Goal: Information Seeking & Learning: Learn about a topic

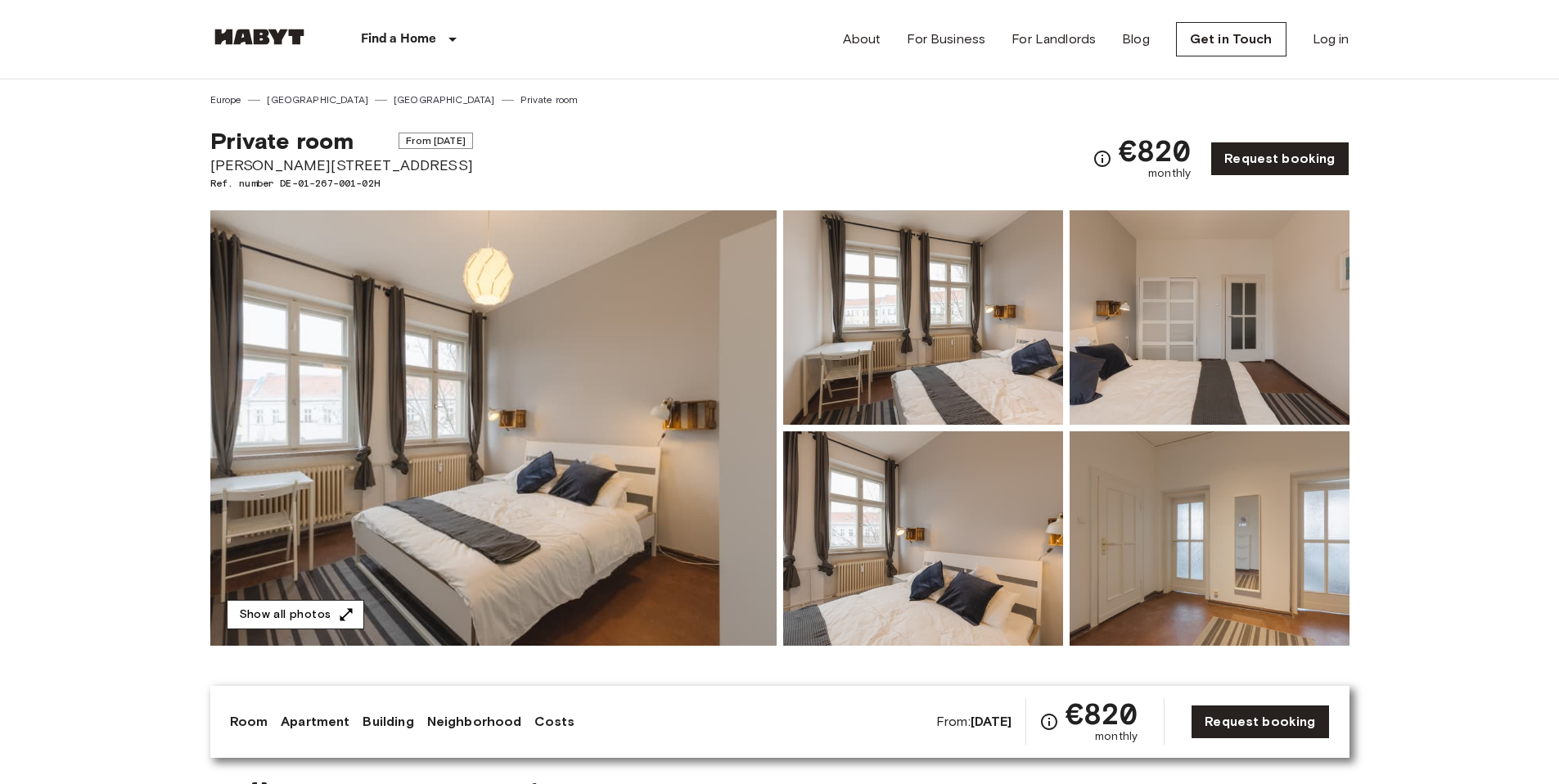
click at [311, 616] on button "Show all photos" at bounding box center [295, 615] width 137 height 31
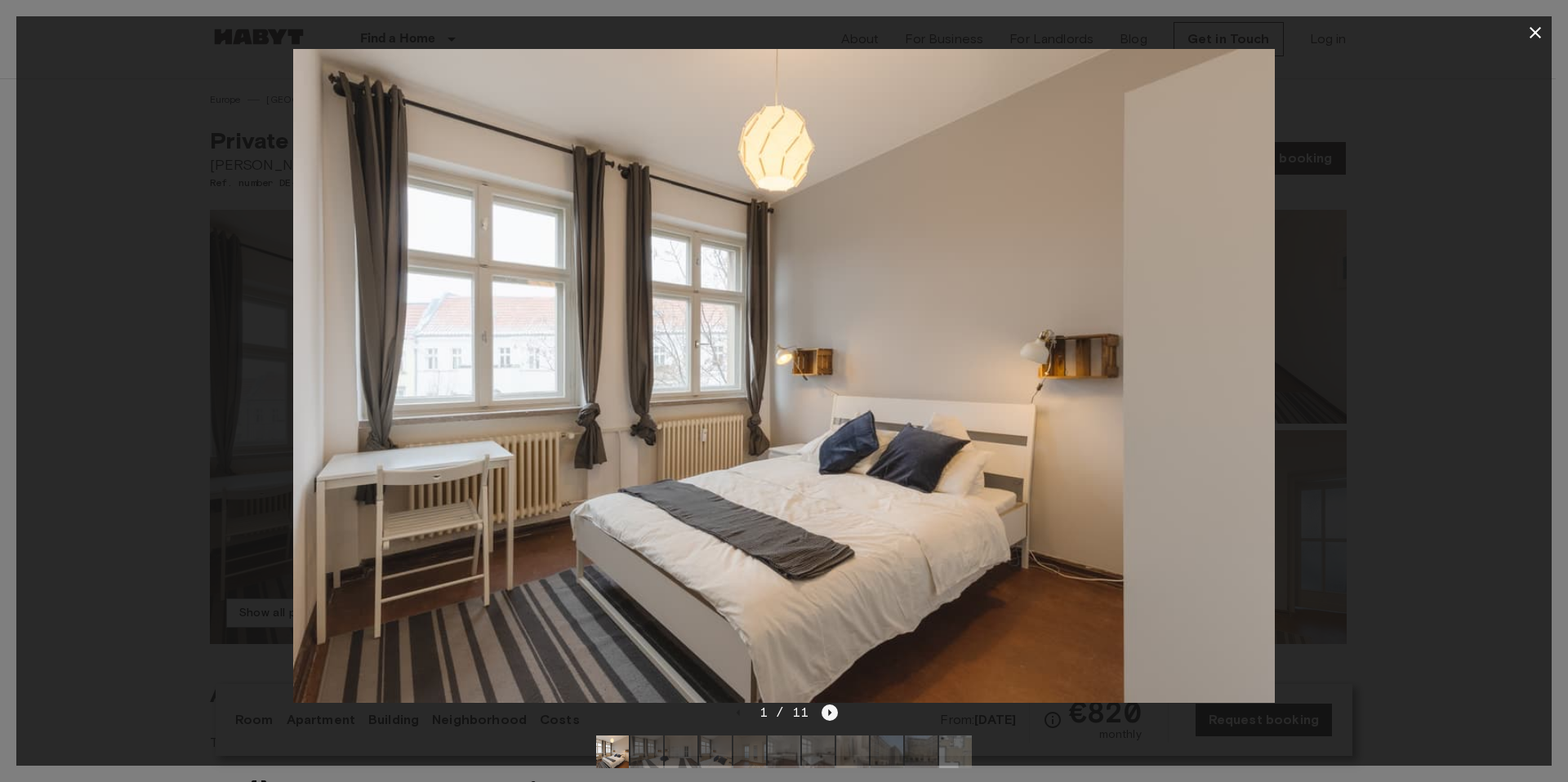
click at [834, 717] on icon "Next image" at bounding box center [830, 713] width 16 height 16
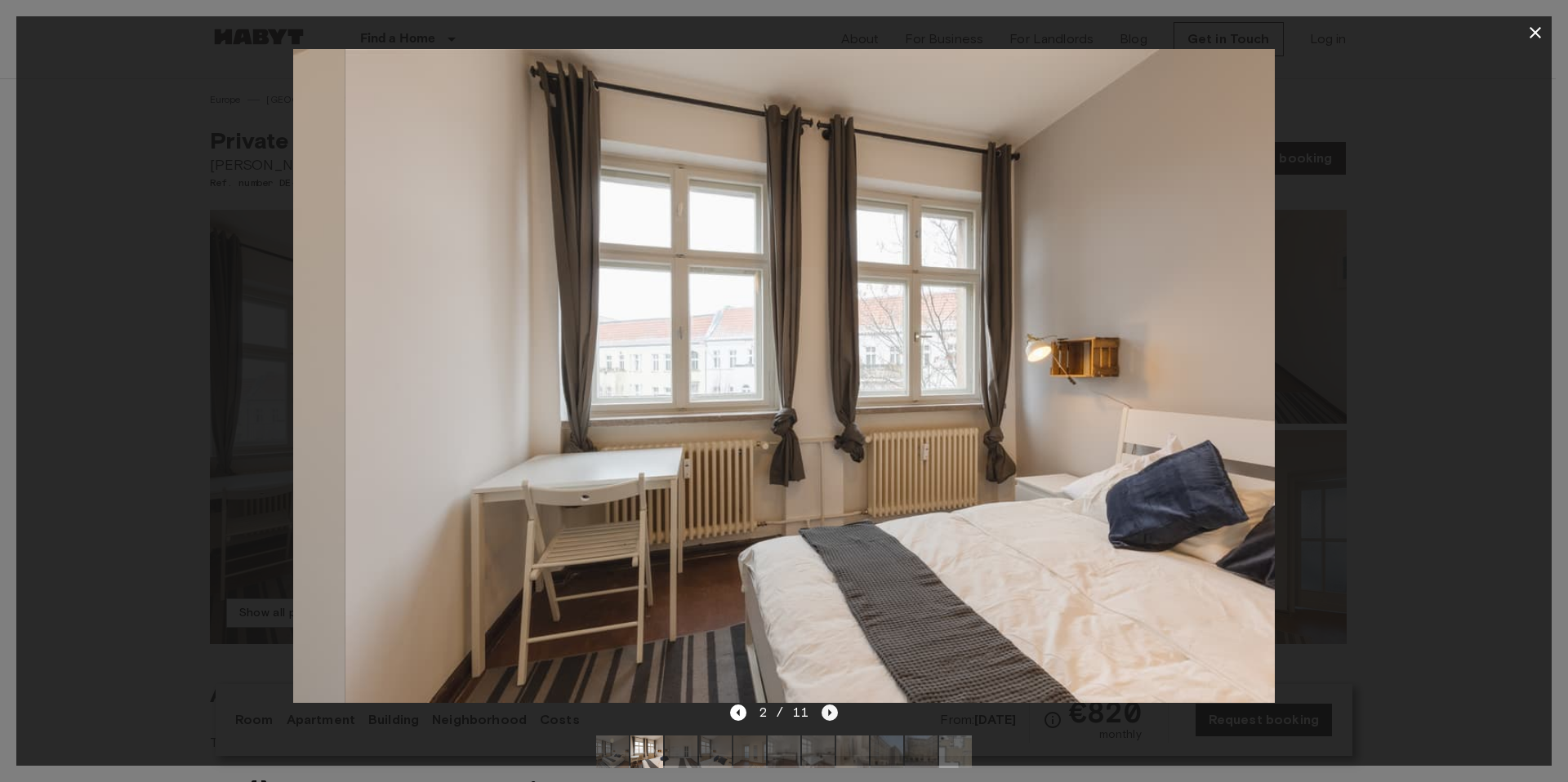
click at [834, 717] on icon "Next image" at bounding box center [830, 713] width 16 height 16
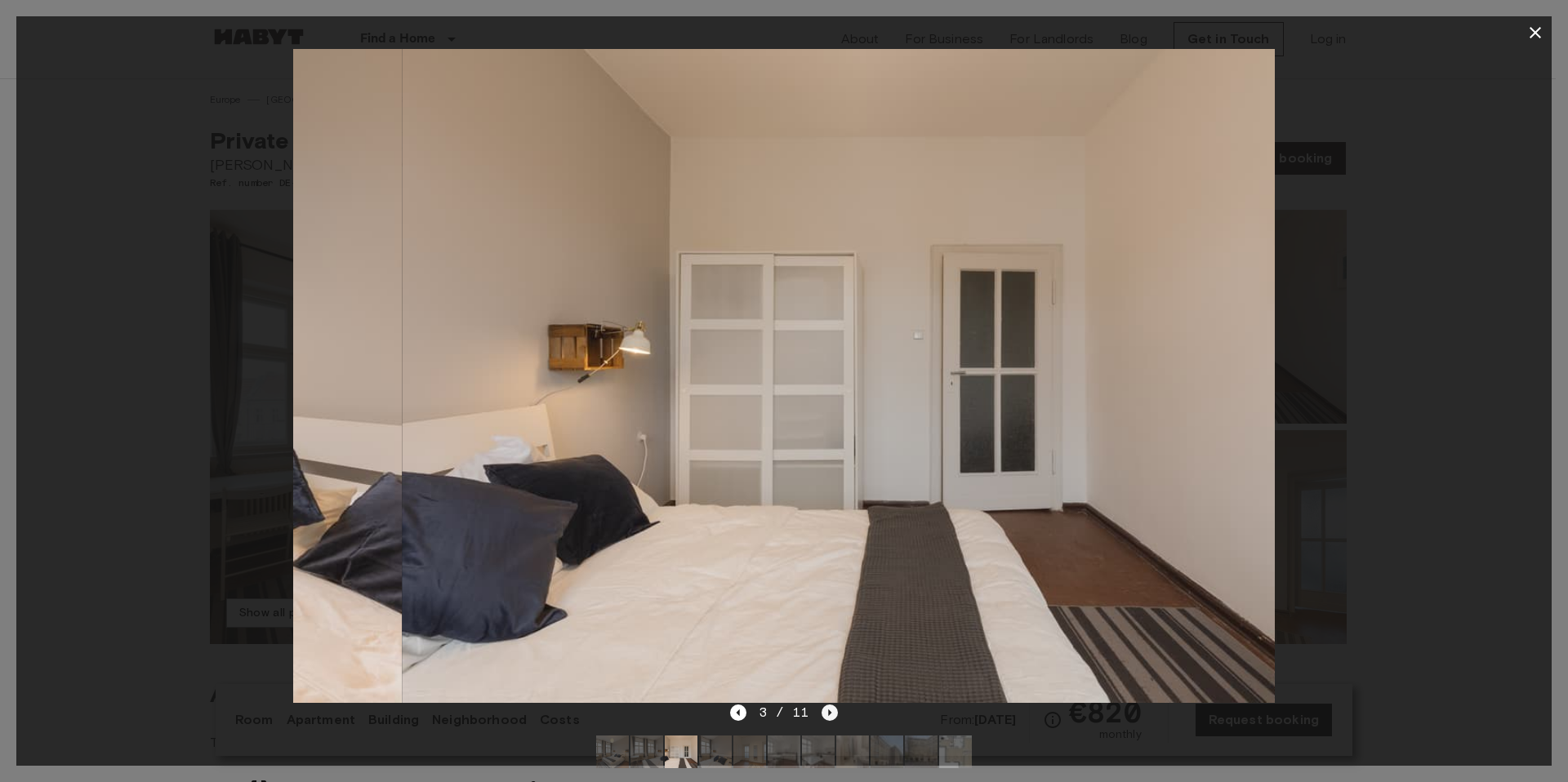
click at [834, 717] on icon "Next image" at bounding box center [830, 713] width 16 height 16
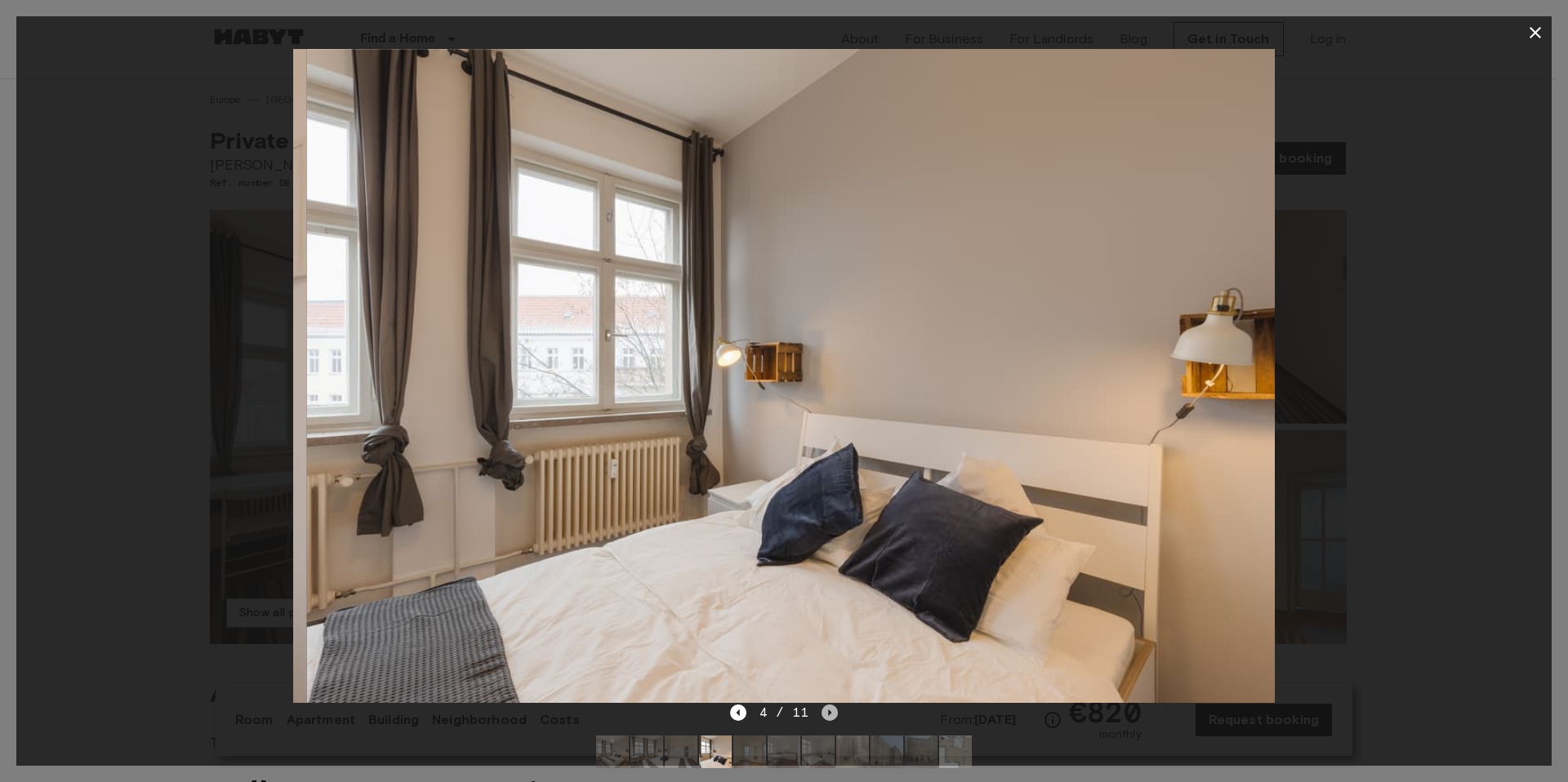
click at [834, 717] on icon "Next image" at bounding box center [830, 713] width 16 height 16
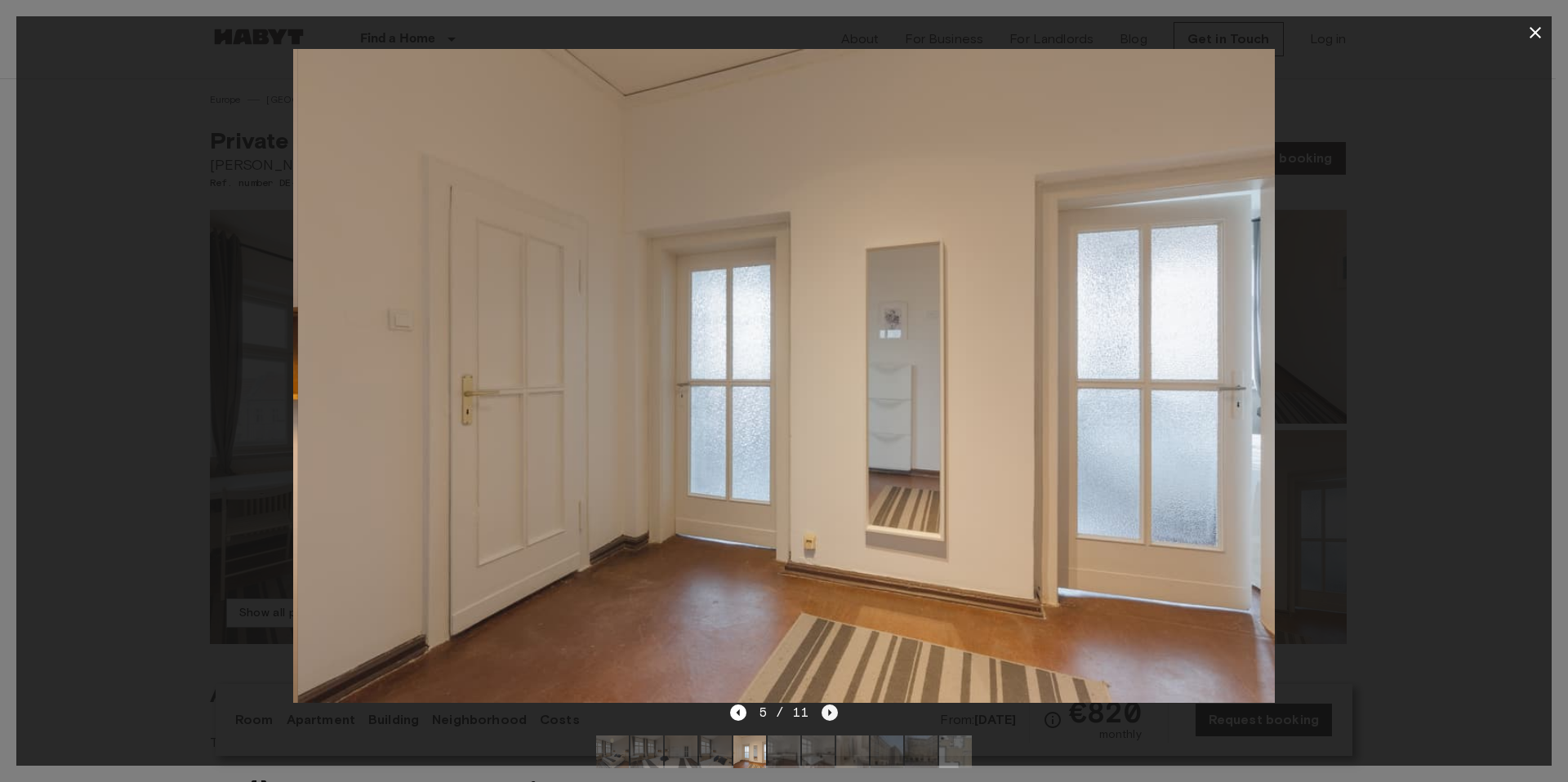
click at [834, 717] on icon "Next image" at bounding box center [830, 713] width 16 height 16
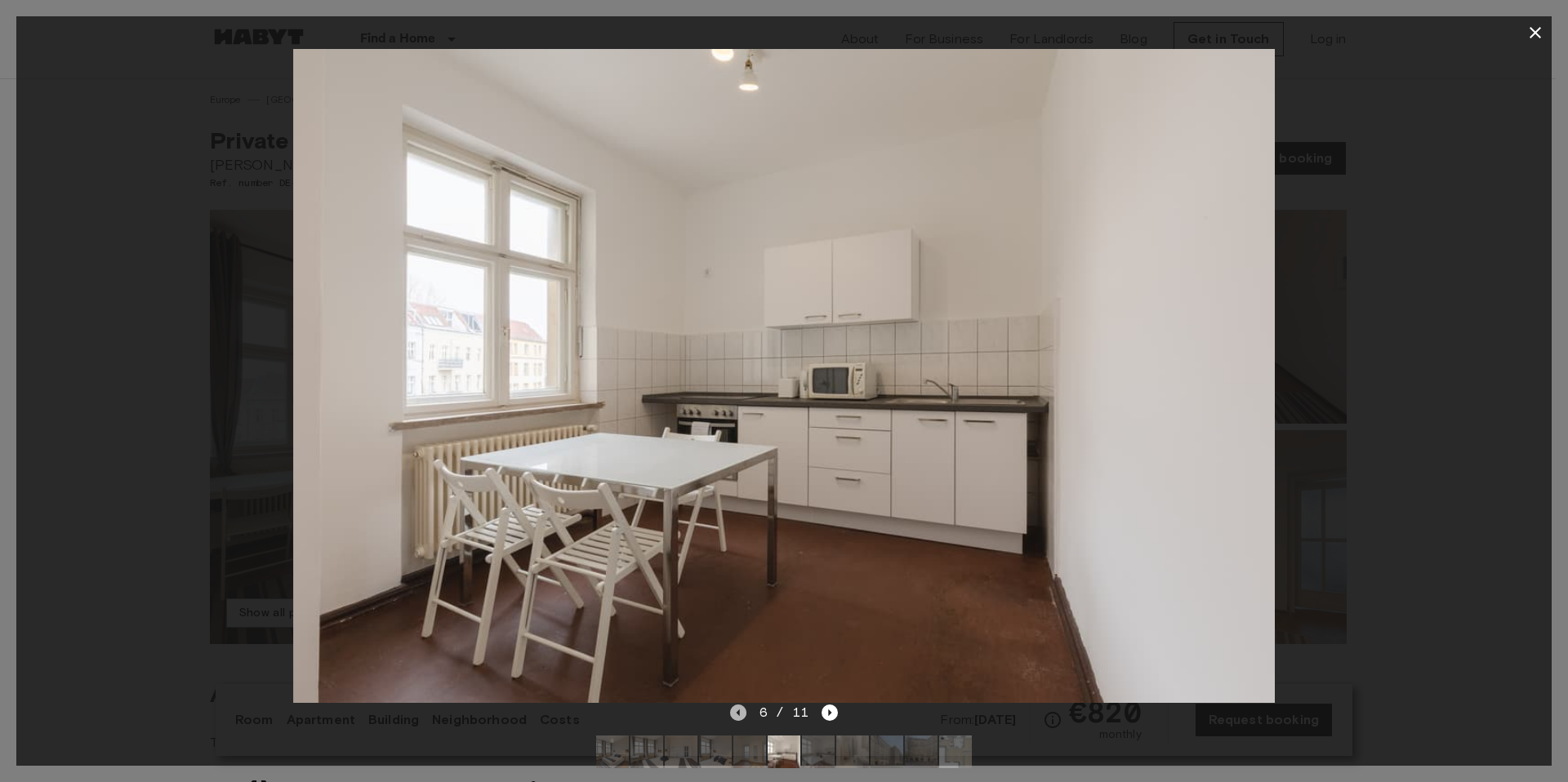
click at [746, 715] on icon "Previous image" at bounding box center [738, 713] width 16 height 16
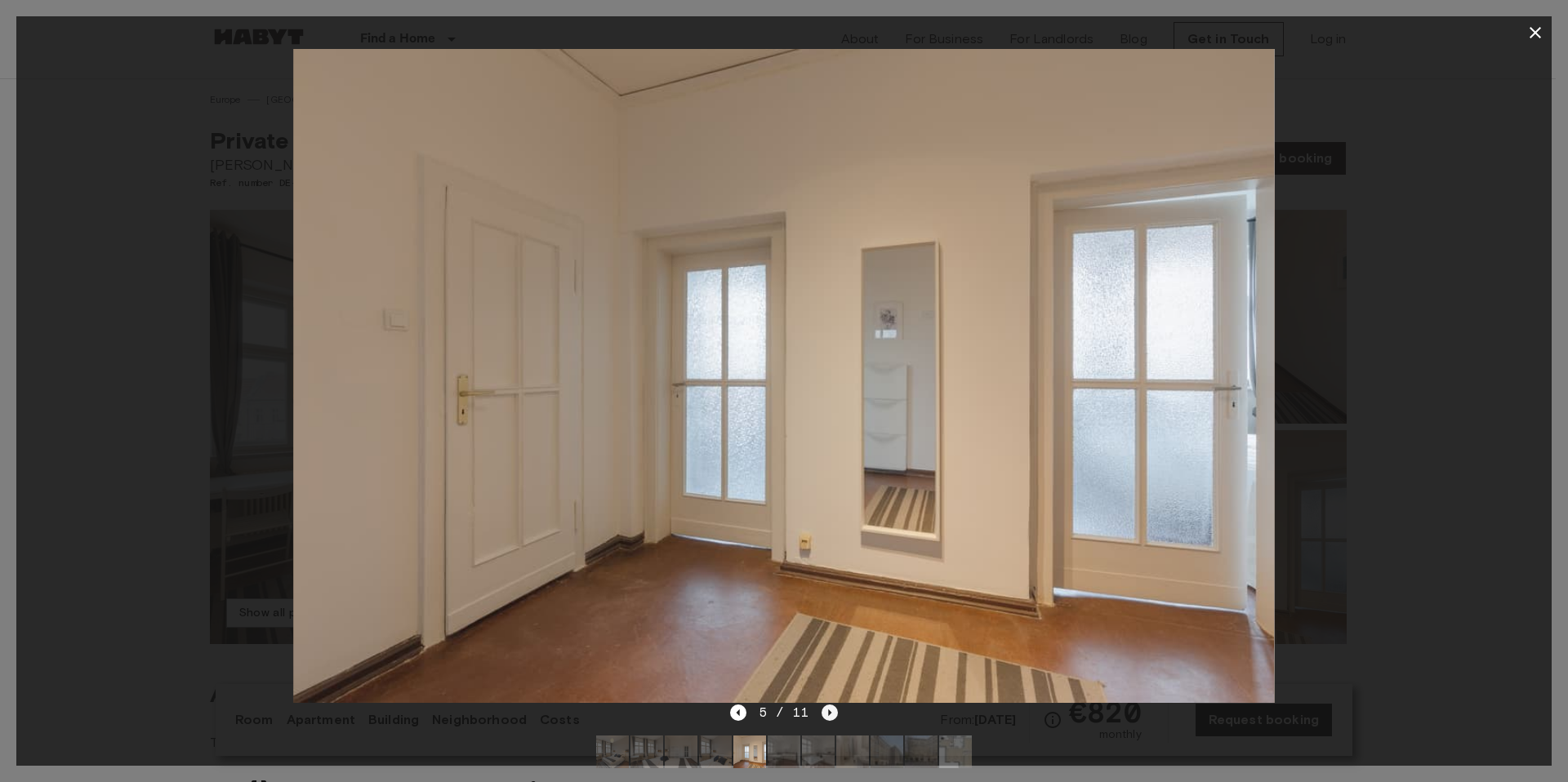
click at [825, 714] on icon "Next image" at bounding box center [830, 713] width 16 height 16
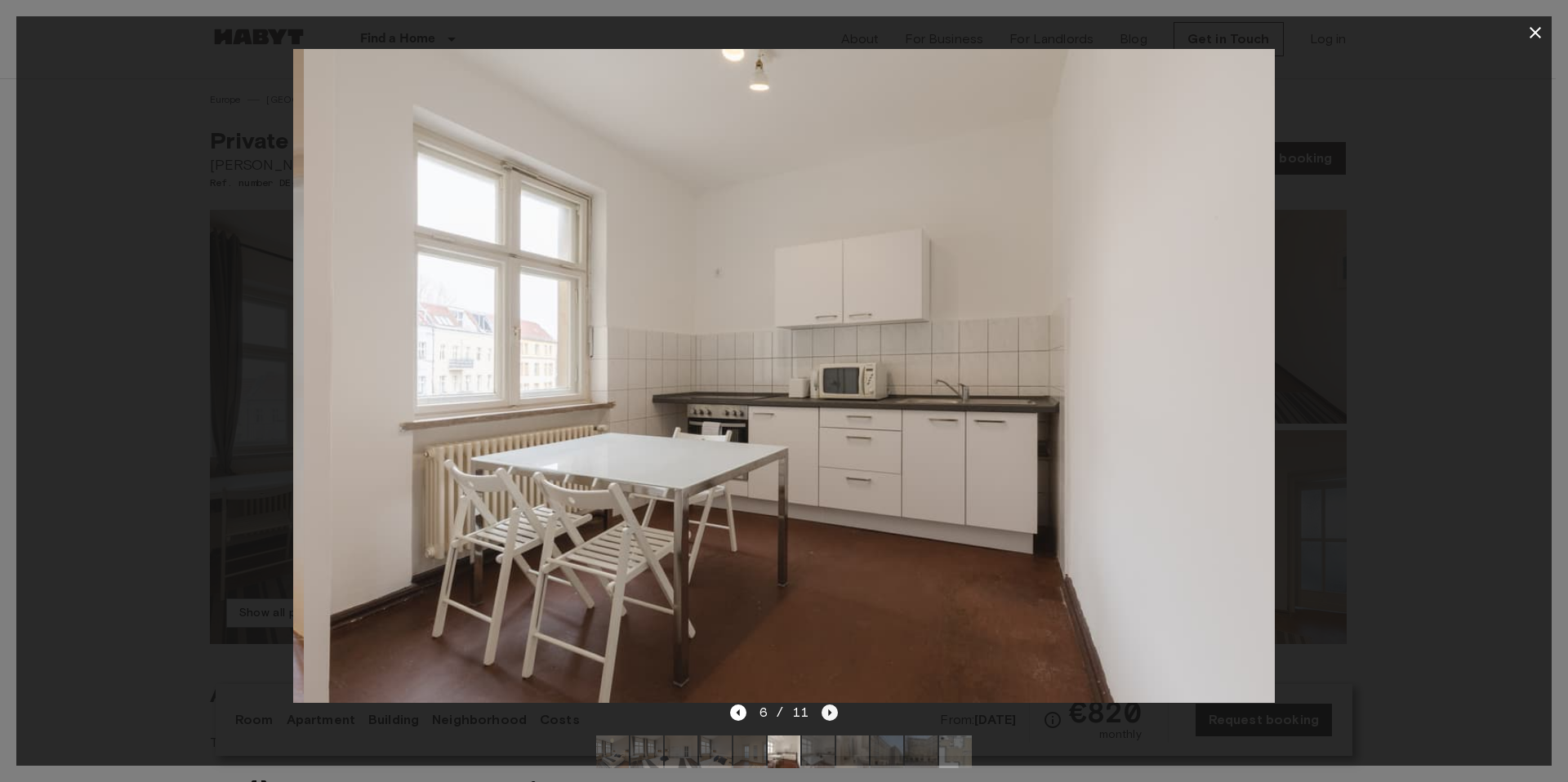
click at [825, 714] on icon "Next image" at bounding box center [830, 713] width 16 height 16
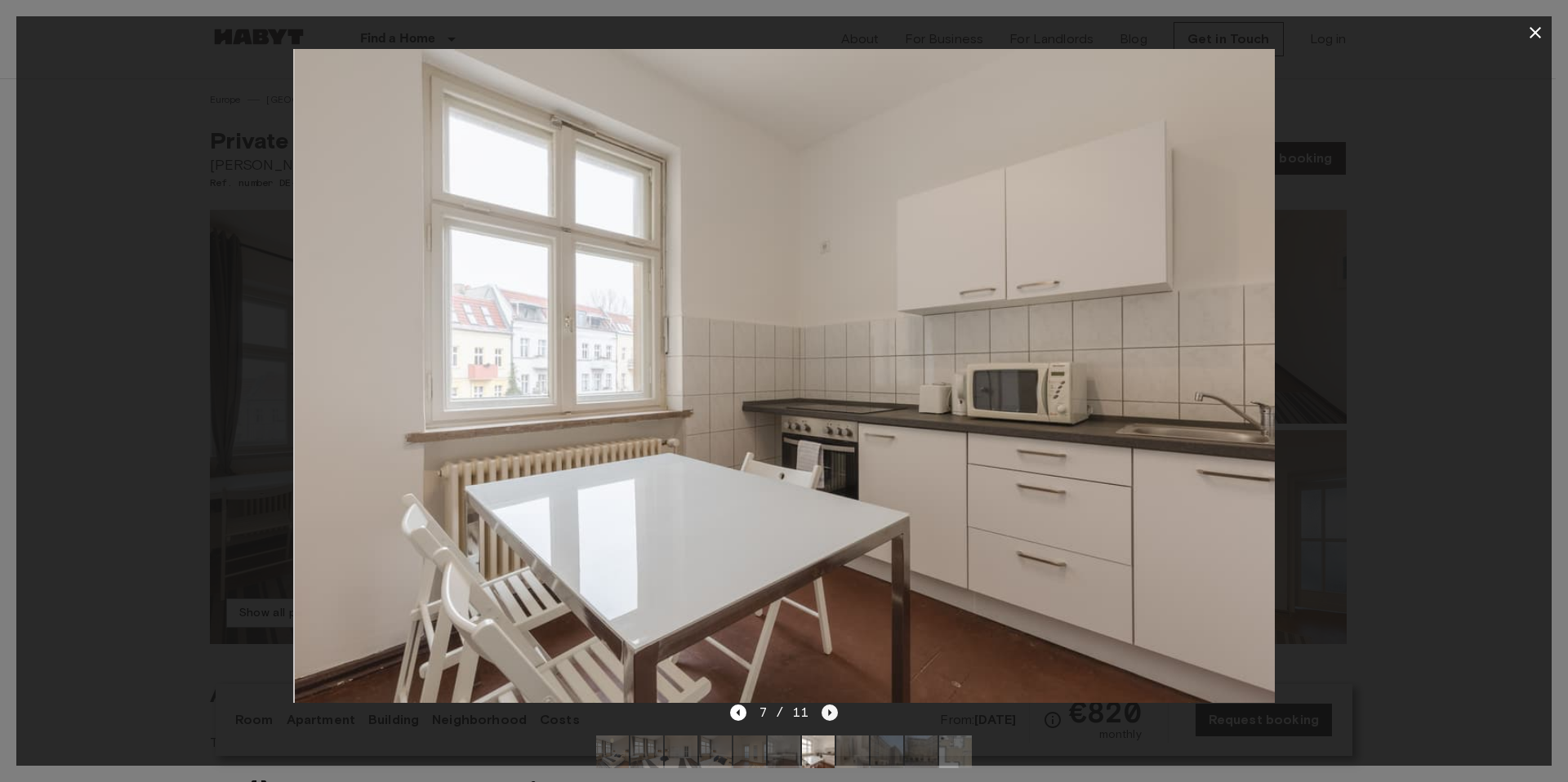
click at [825, 714] on icon "Next image" at bounding box center [830, 713] width 16 height 16
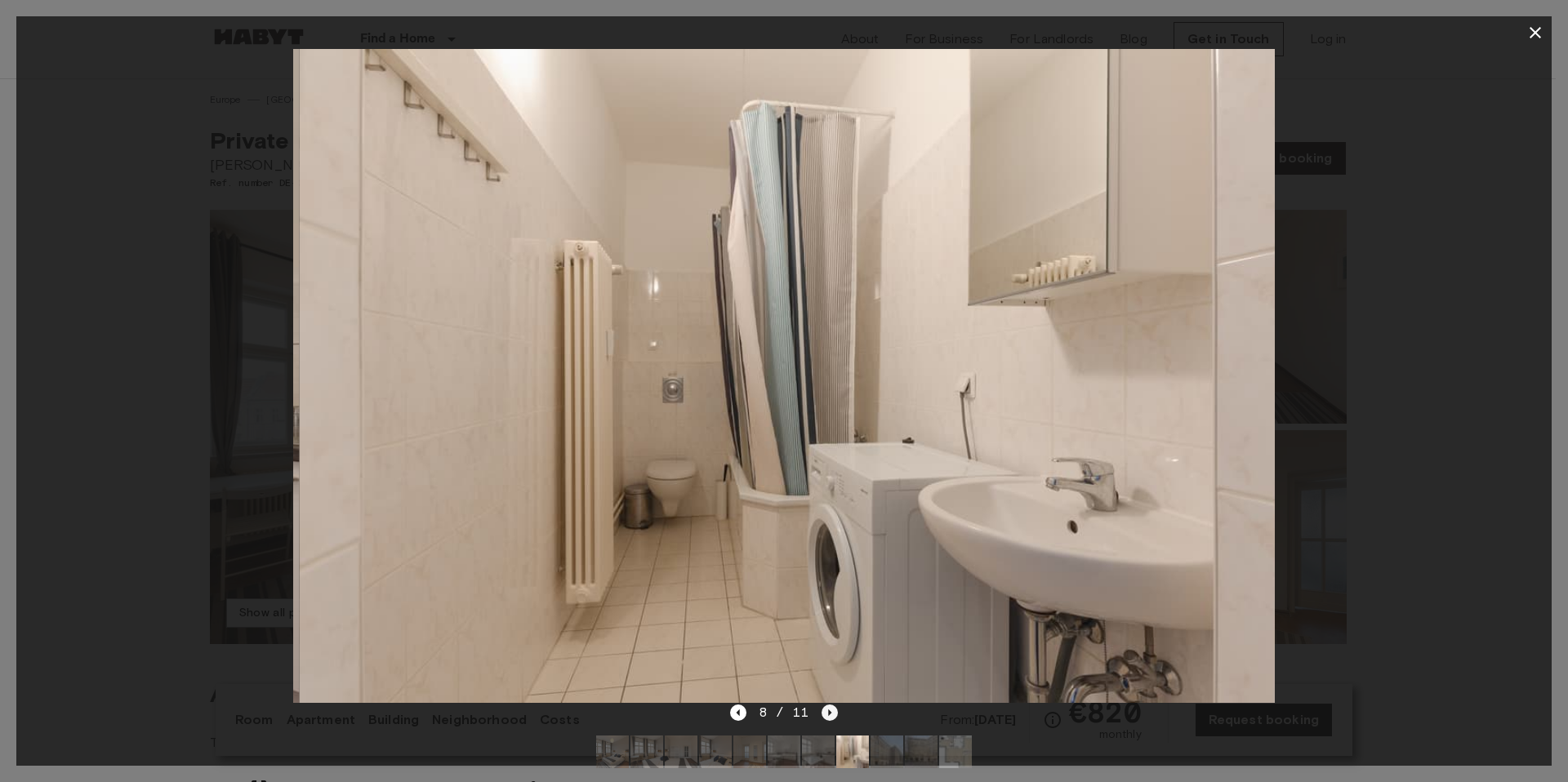
click at [824, 714] on icon "Next image" at bounding box center [830, 713] width 16 height 16
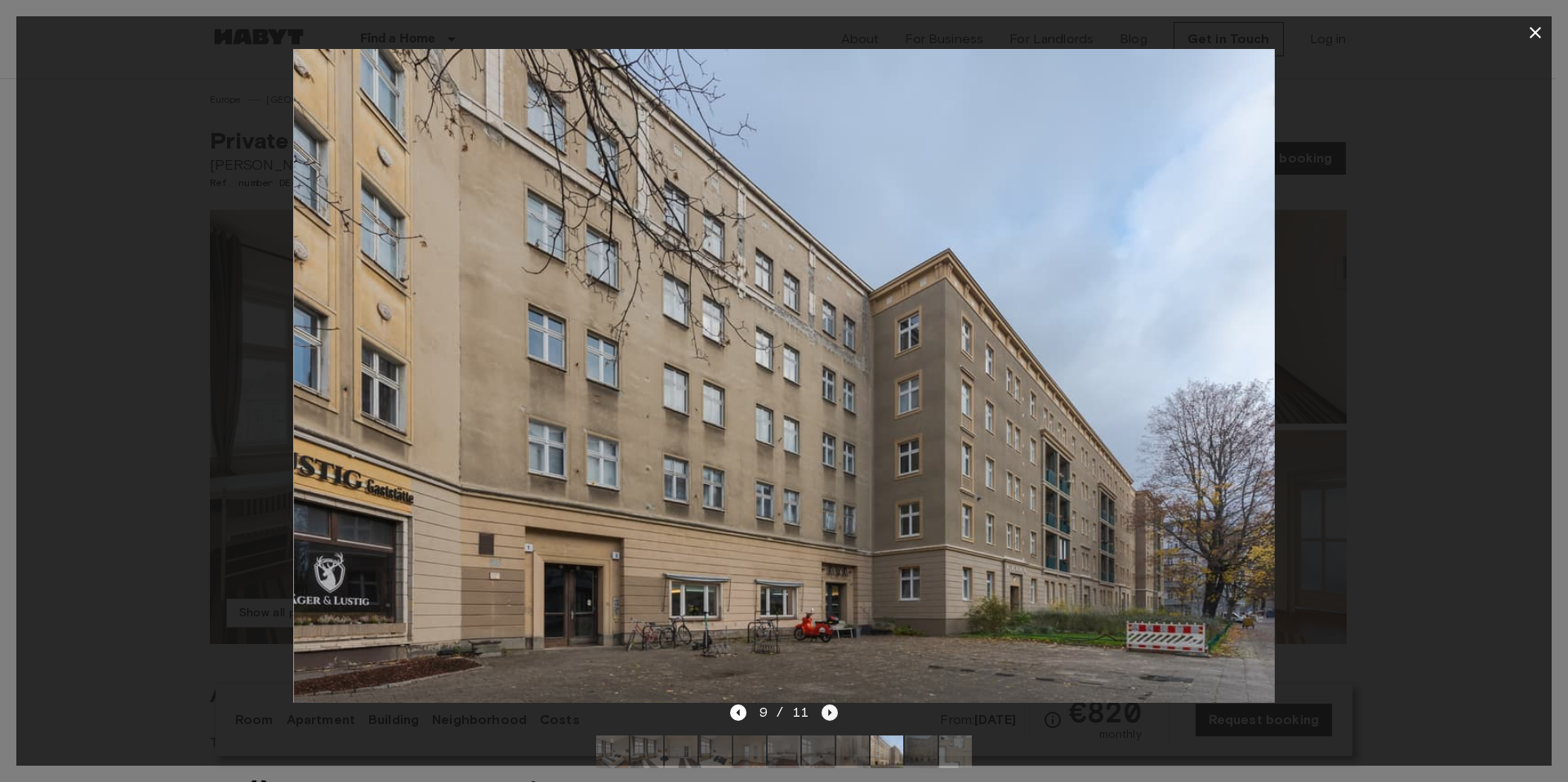
click at [824, 714] on icon "Next image" at bounding box center [830, 713] width 16 height 16
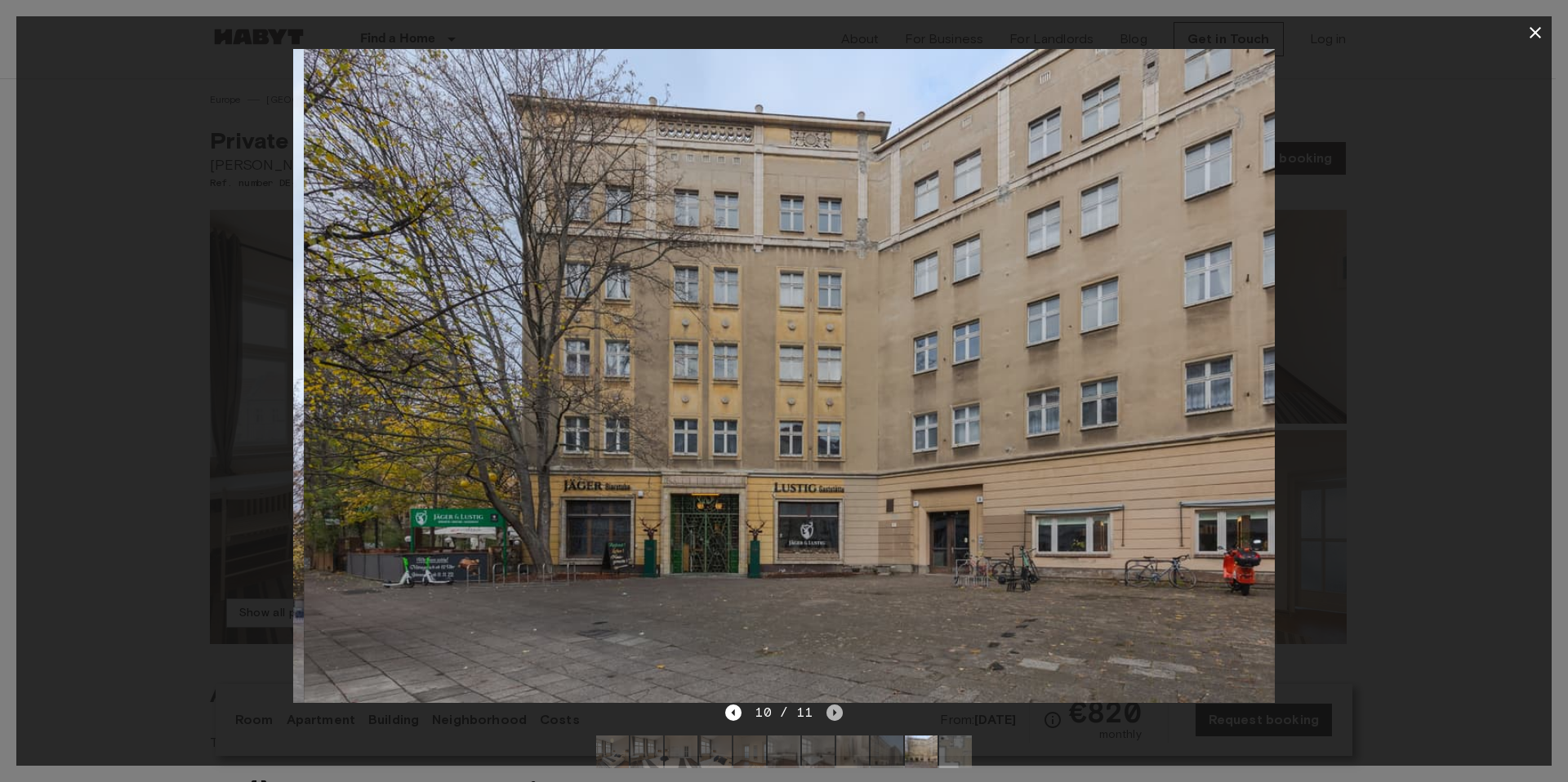
click at [826, 713] on icon "Next image" at bounding box center [834, 713] width 16 height 16
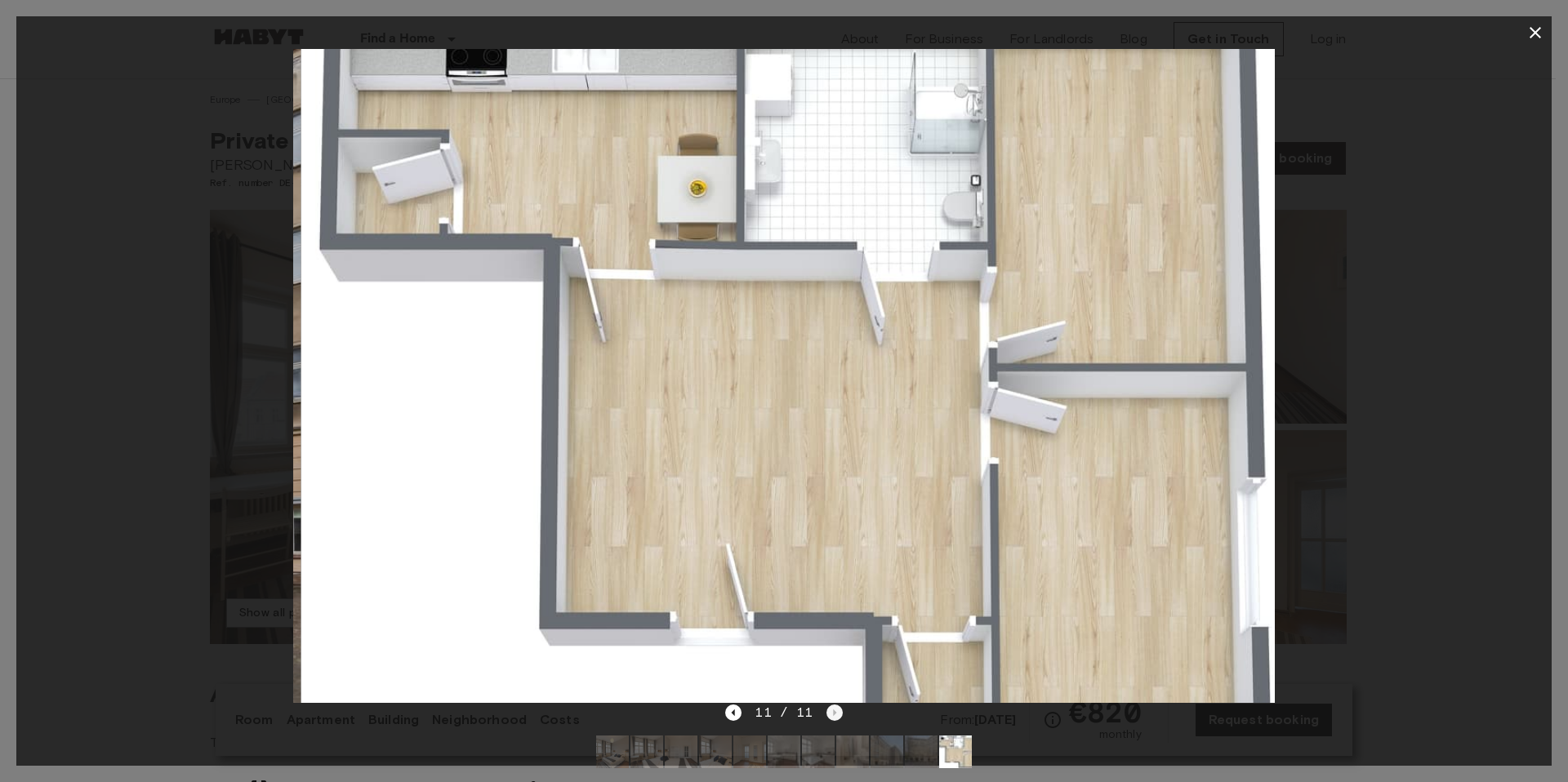
click at [825, 713] on div "11 / 11" at bounding box center [784, 713] width 117 height 20
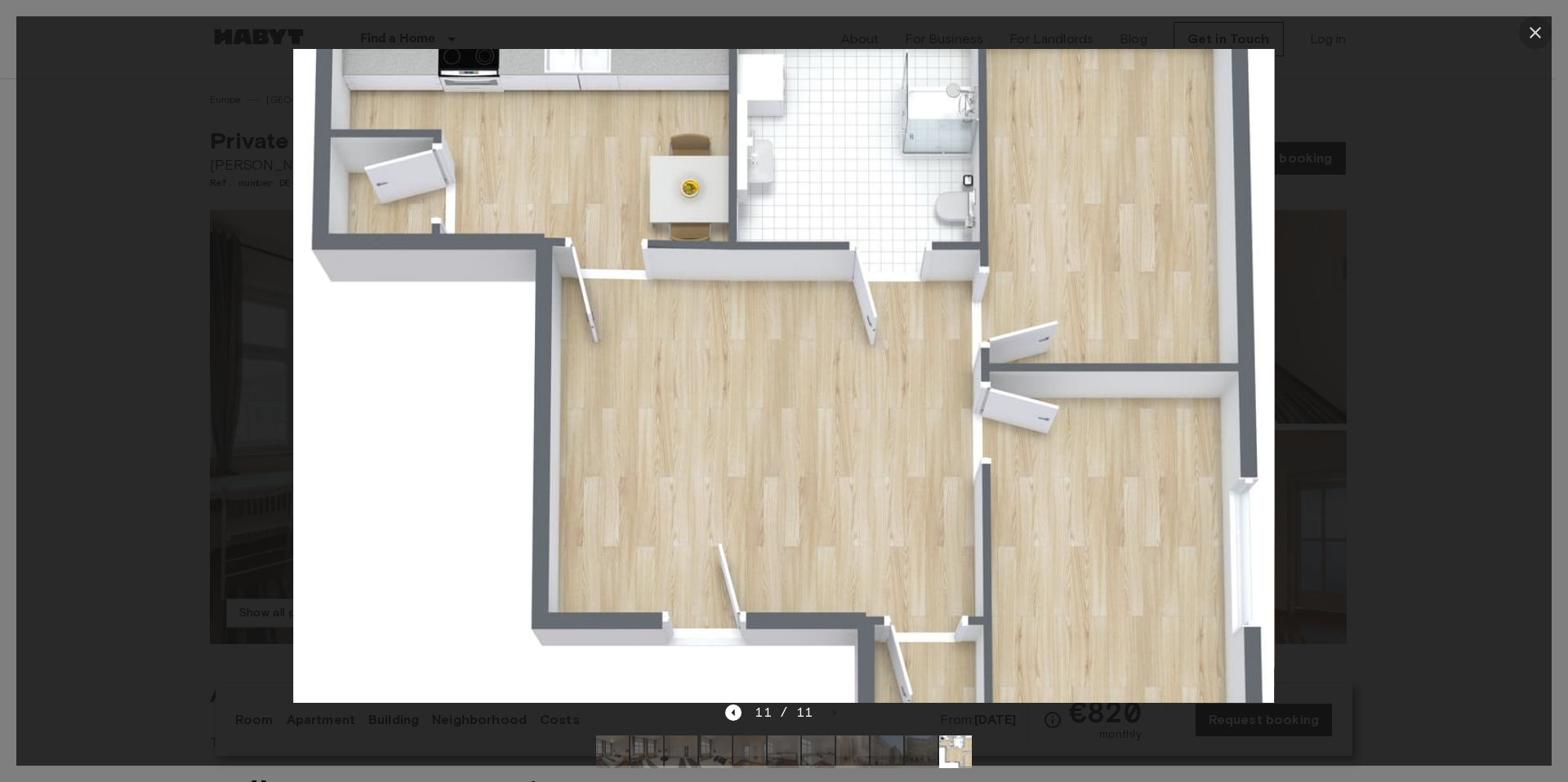
click at [1530, 37] on icon "button" at bounding box center [1535, 32] width 12 height 12
